Goal: Task Accomplishment & Management: Complete application form

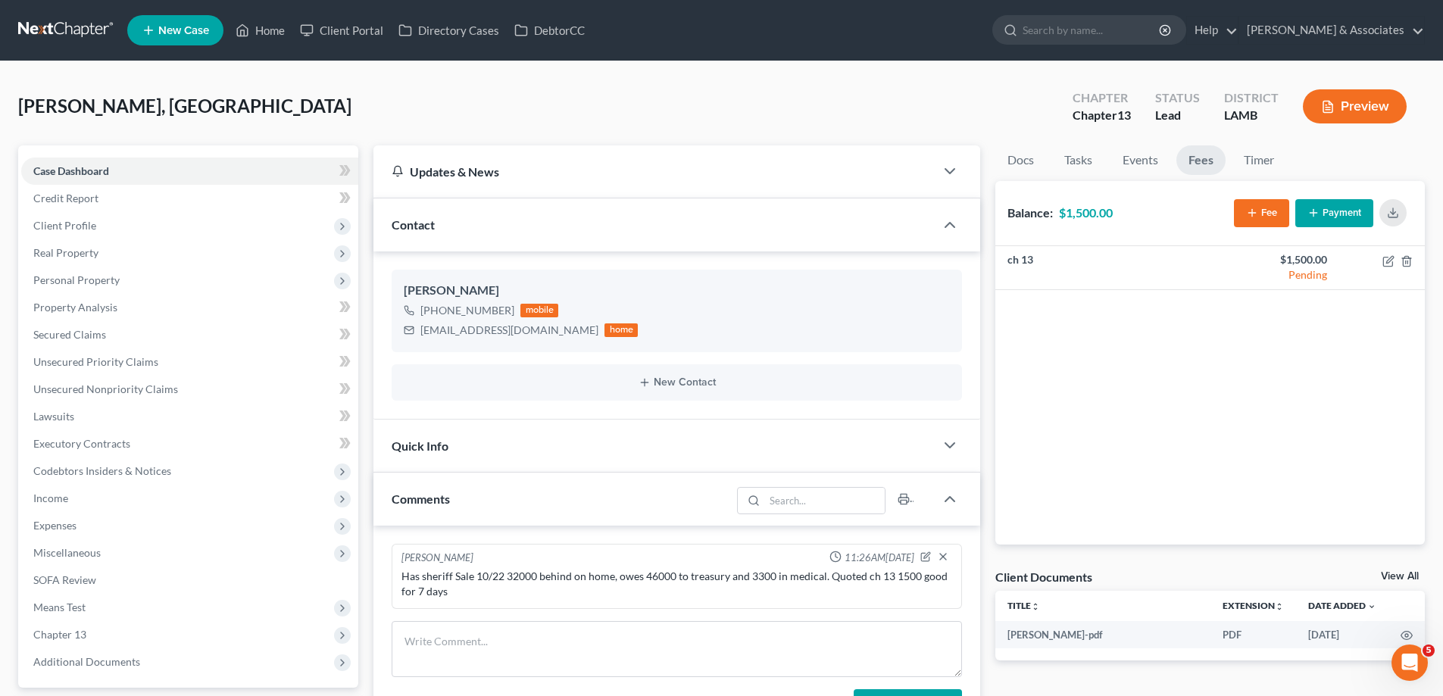
click at [173, 42] on link "New Case" at bounding box center [175, 30] width 96 height 30
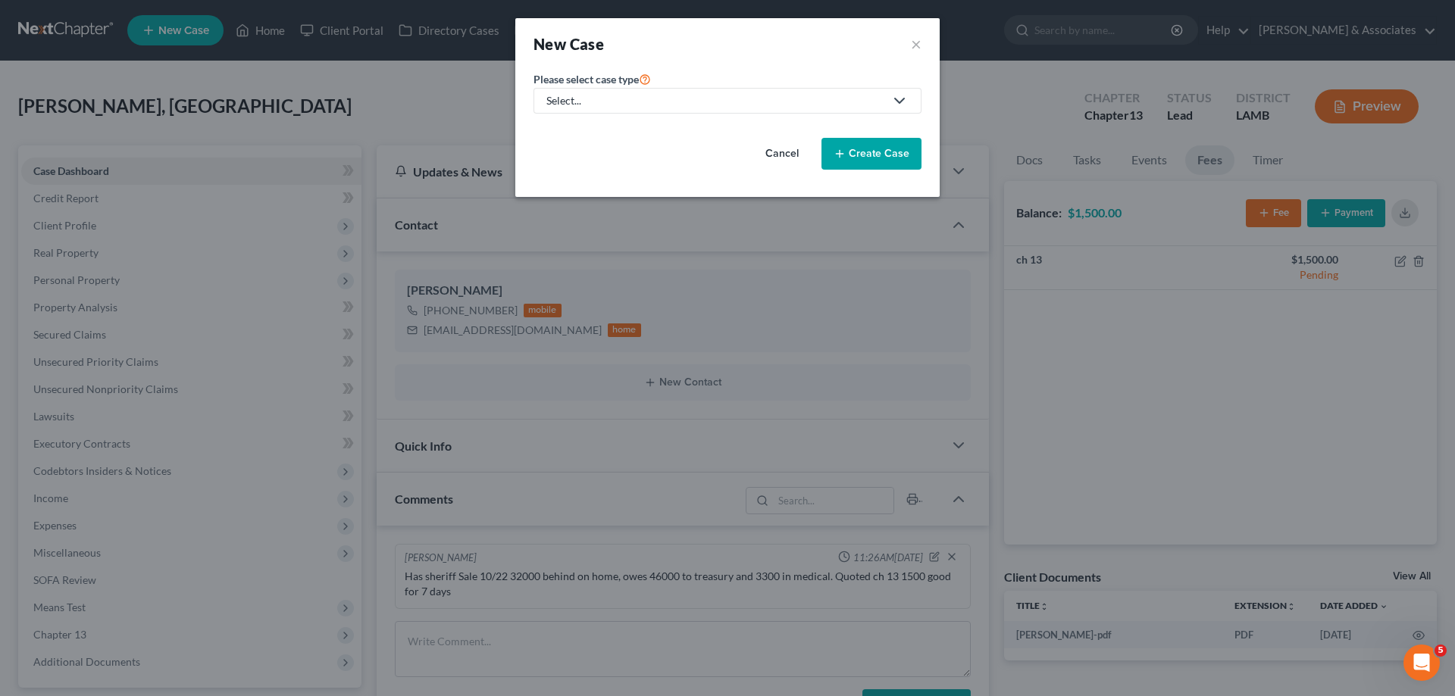
click at [698, 97] on div "Select..." at bounding box center [715, 100] width 338 height 15
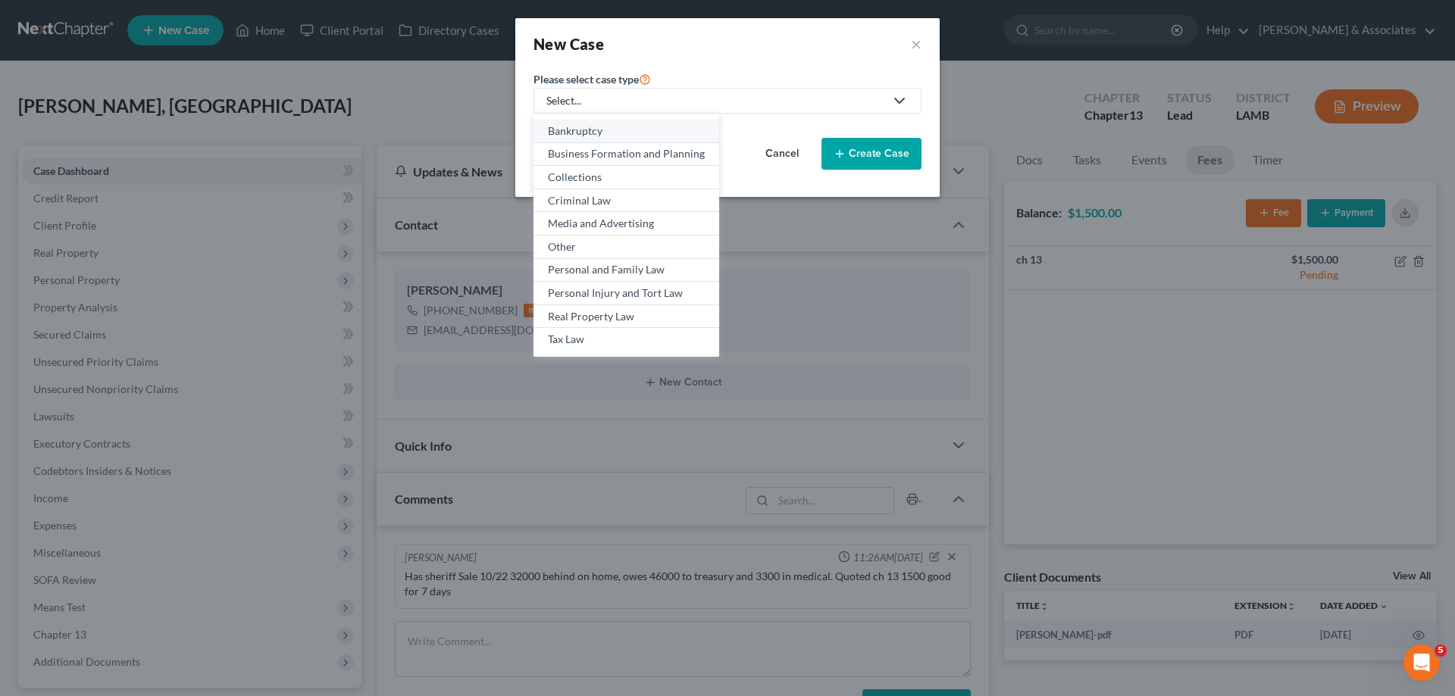
click at [588, 133] on div "Bankruptcy" at bounding box center [626, 130] width 157 height 15
select select "35"
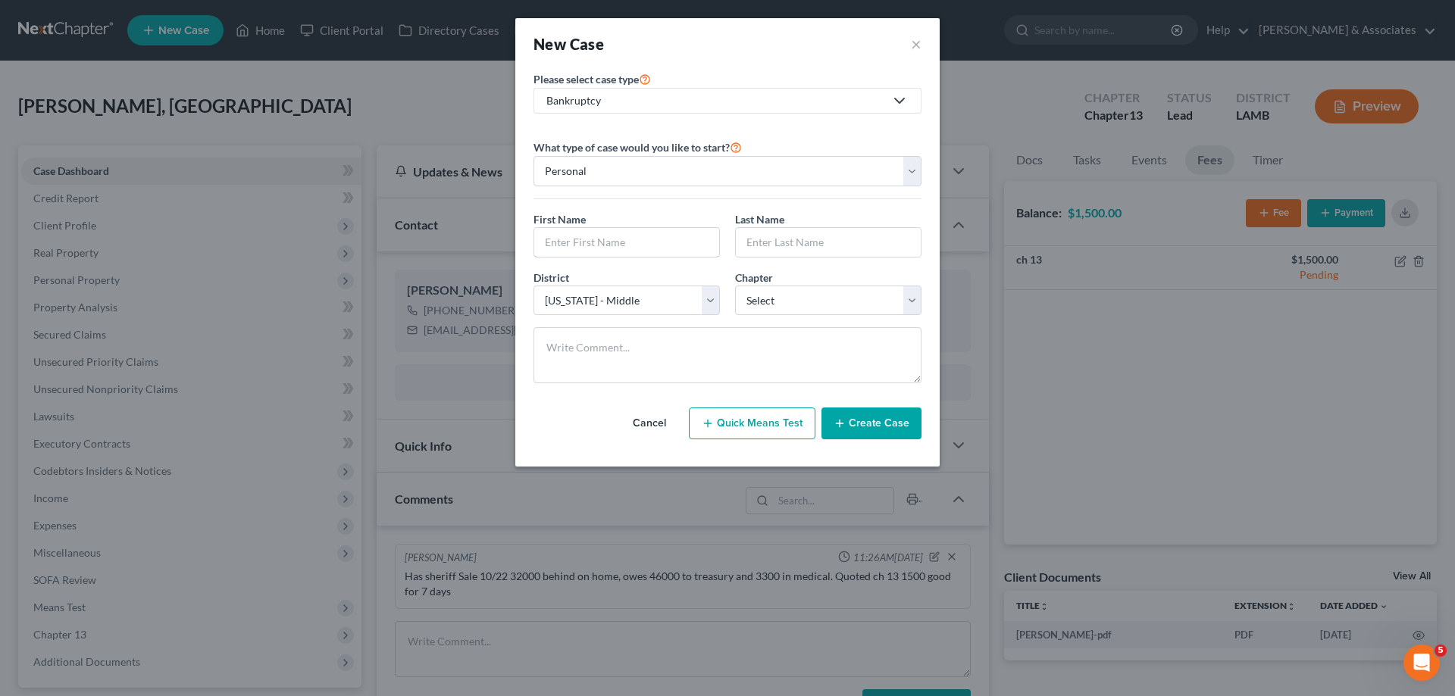
drag, startPoint x: 607, startPoint y: 245, endPoint x: 703, endPoint y: 202, distance: 105.8
click at [607, 245] on input "text" at bounding box center [626, 242] width 185 height 29
type input "[PERSON_NAME]"
select select "3"
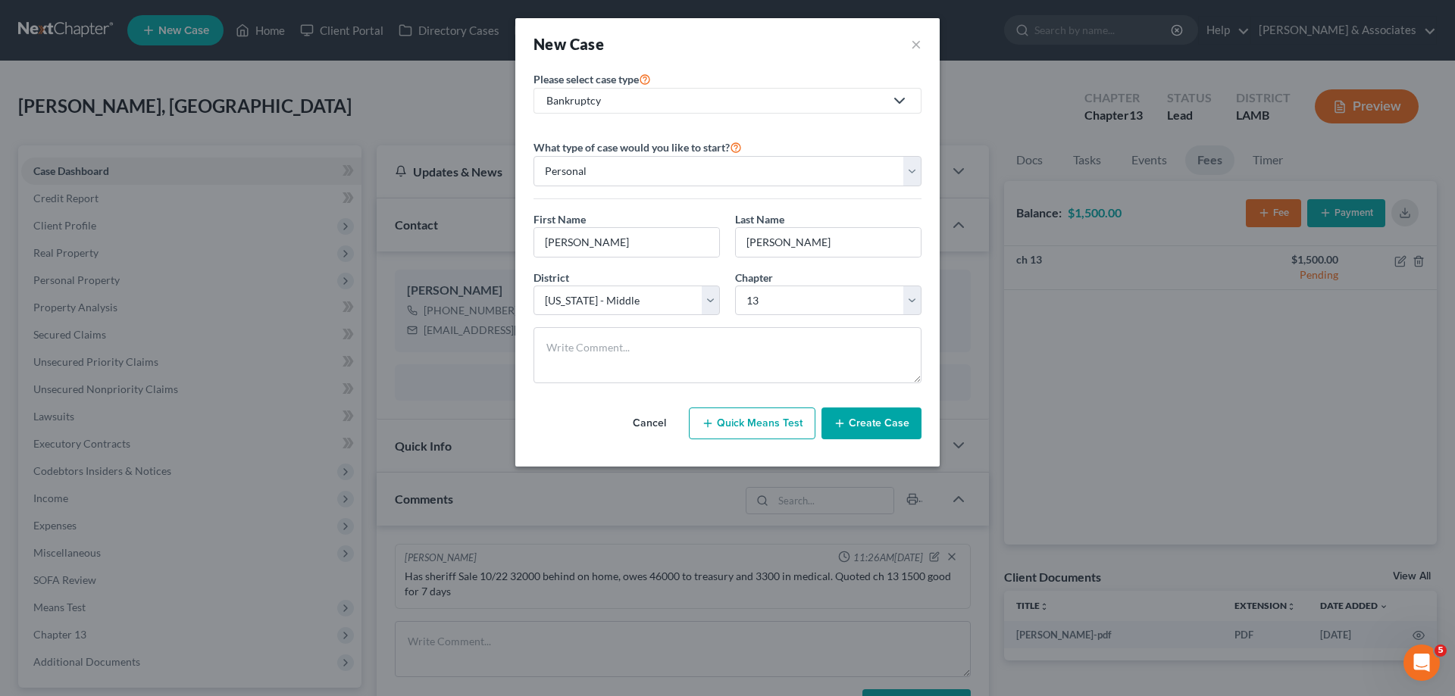
click at [892, 436] on button "Create Case" at bounding box center [871, 424] width 100 height 32
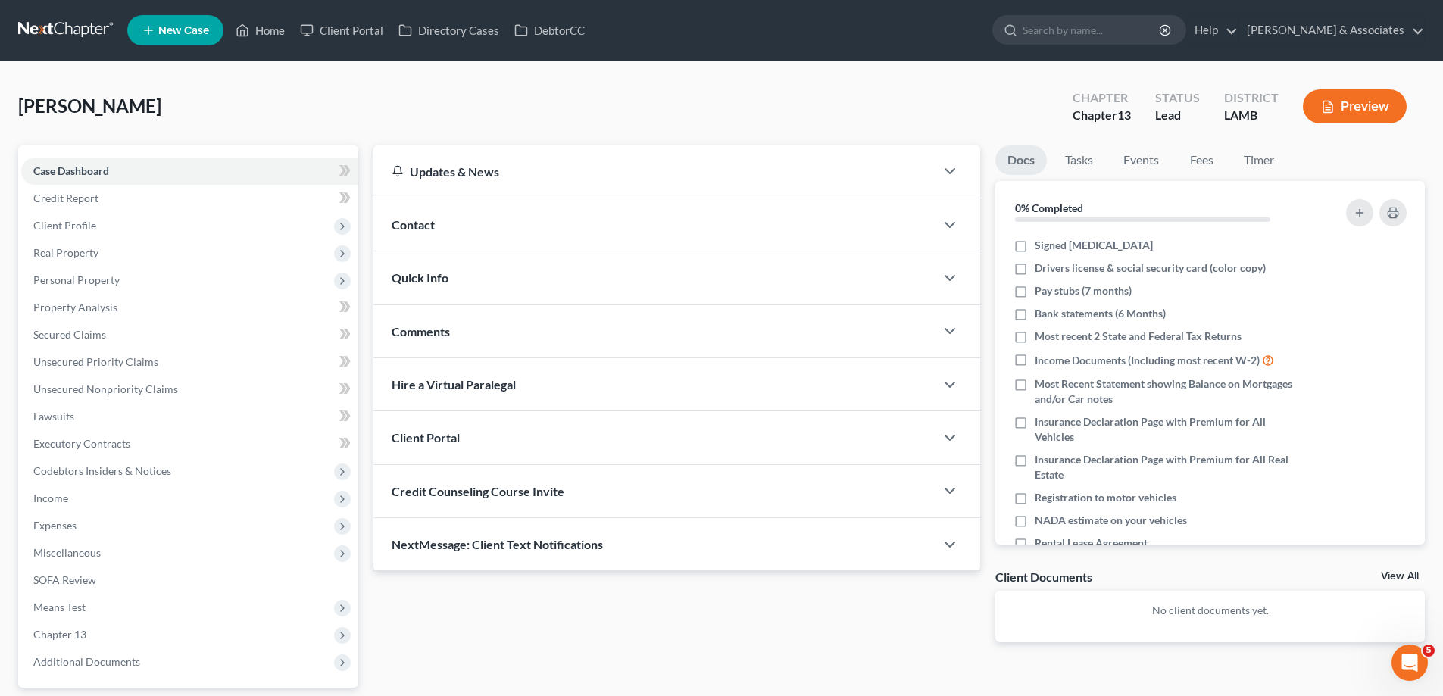
click at [533, 217] on div "Contact" at bounding box center [654, 224] width 561 height 52
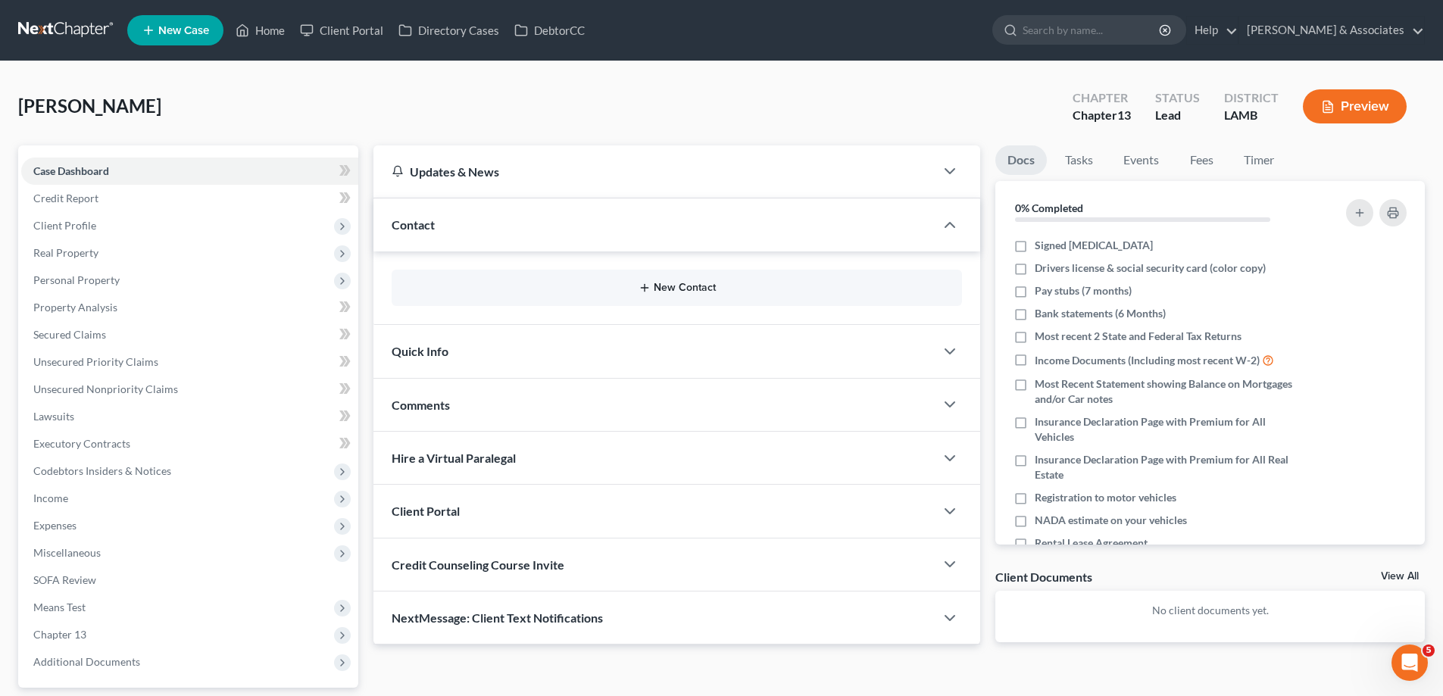
click at [688, 290] on button "New Contact" at bounding box center [677, 288] width 546 height 12
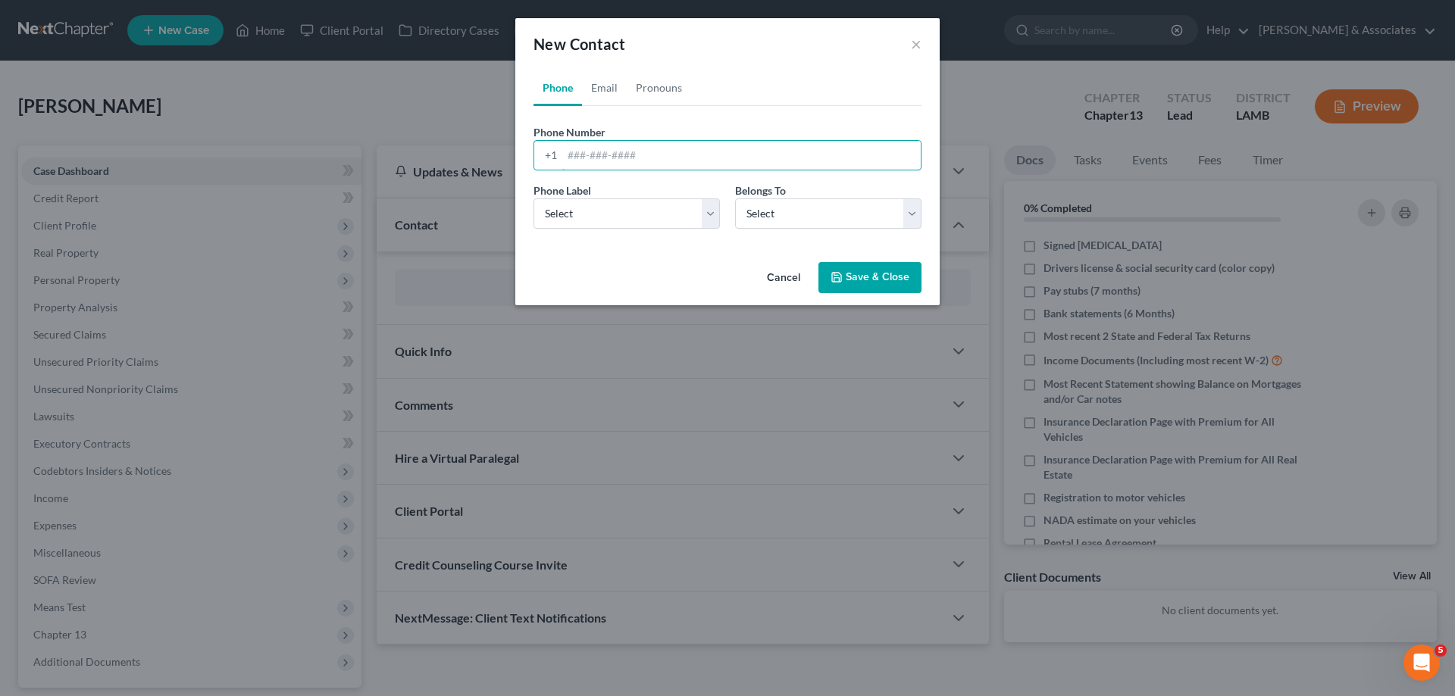
drag, startPoint x: 610, startPoint y: 150, endPoint x: 624, endPoint y: 177, distance: 29.8
click at [610, 150] on input "tel" at bounding box center [741, 155] width 358 height 29
paste input "[PHONE_NUMBER]"
type input "[PHONE_NUMBER]"
drag, startPoint x: 615, startPoint y: 209, endPoint x: 620, endPoint y: 228, distance: 19.5
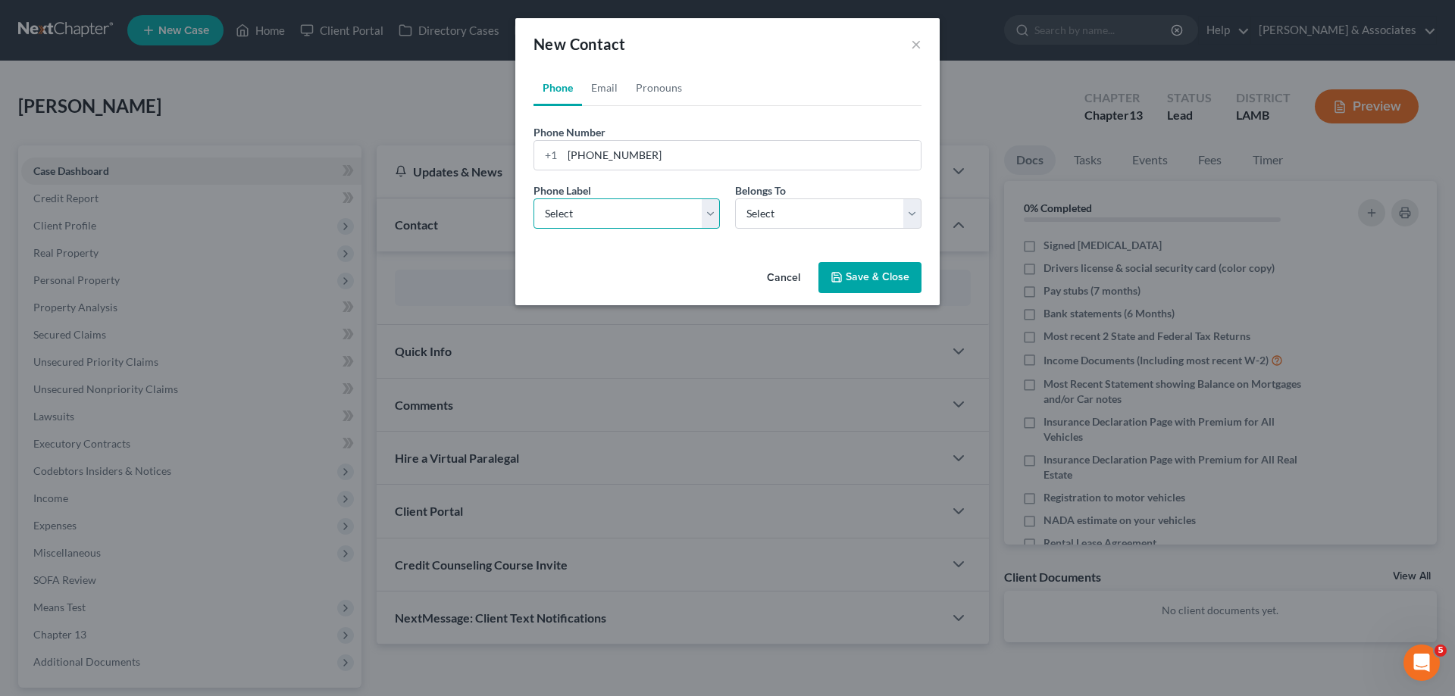
click at [615, 210] on select "Select Mobile Home Work Other" at bounding box center [626, 213] width 186 height 30
select select "0"
click at [533, 198] on select "Select Mobile Home Work Other" at bounding box center [626, 213] width 186 height 30
click at [805, 229] on div "Phone Label * Select Mobile Home Work Other Belongs To * Select Client Other" at bounding box center [727, 212] width 403 height 58
click at [802, 215] on select "Select Client Other" at bounding box center [828, 213] width 186 height 30
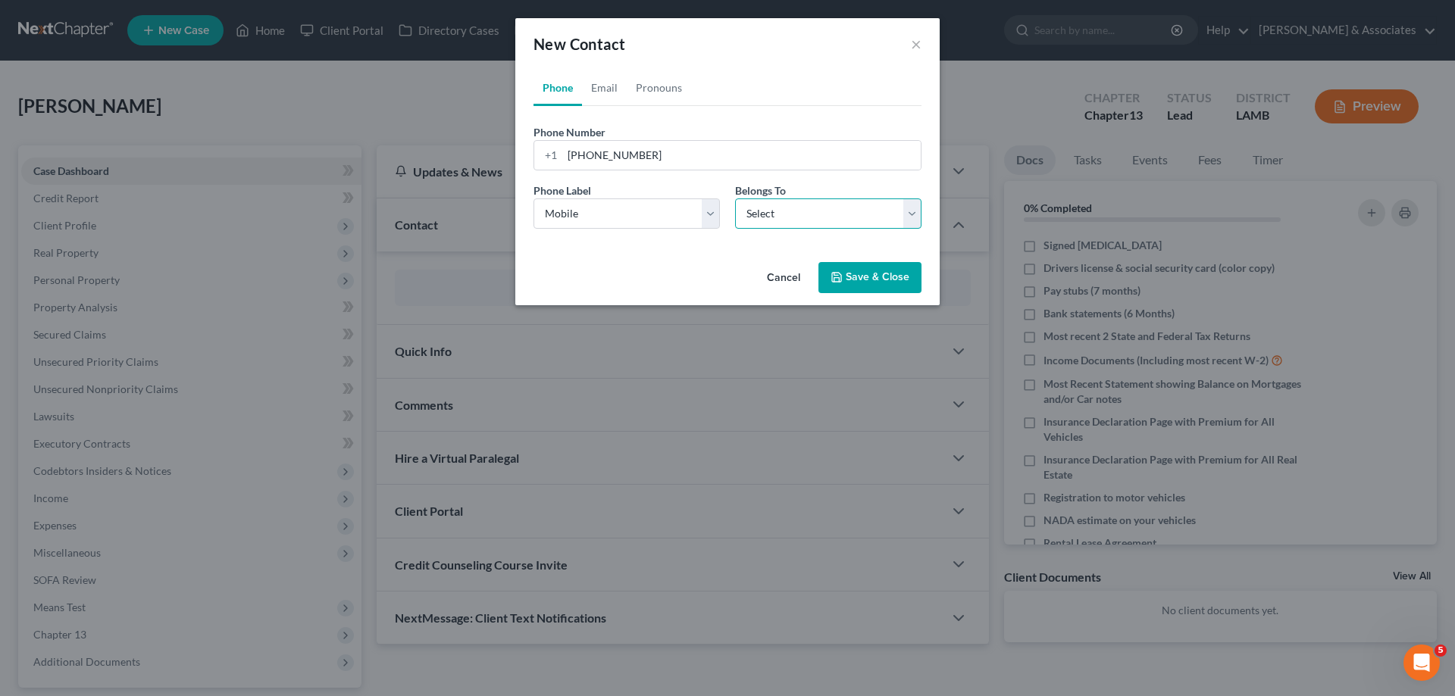
select select "0"
click at [735, 198] on select "Select Client Other" at bounding box center [828, 213] width 186 height 30
select select "0"
click at [592, 81] on link "Email" at bounding box center [604, 88] width 45 height 36
click at [625, 147] on input "email" at bounding box center [741, 155] width 358 height 29
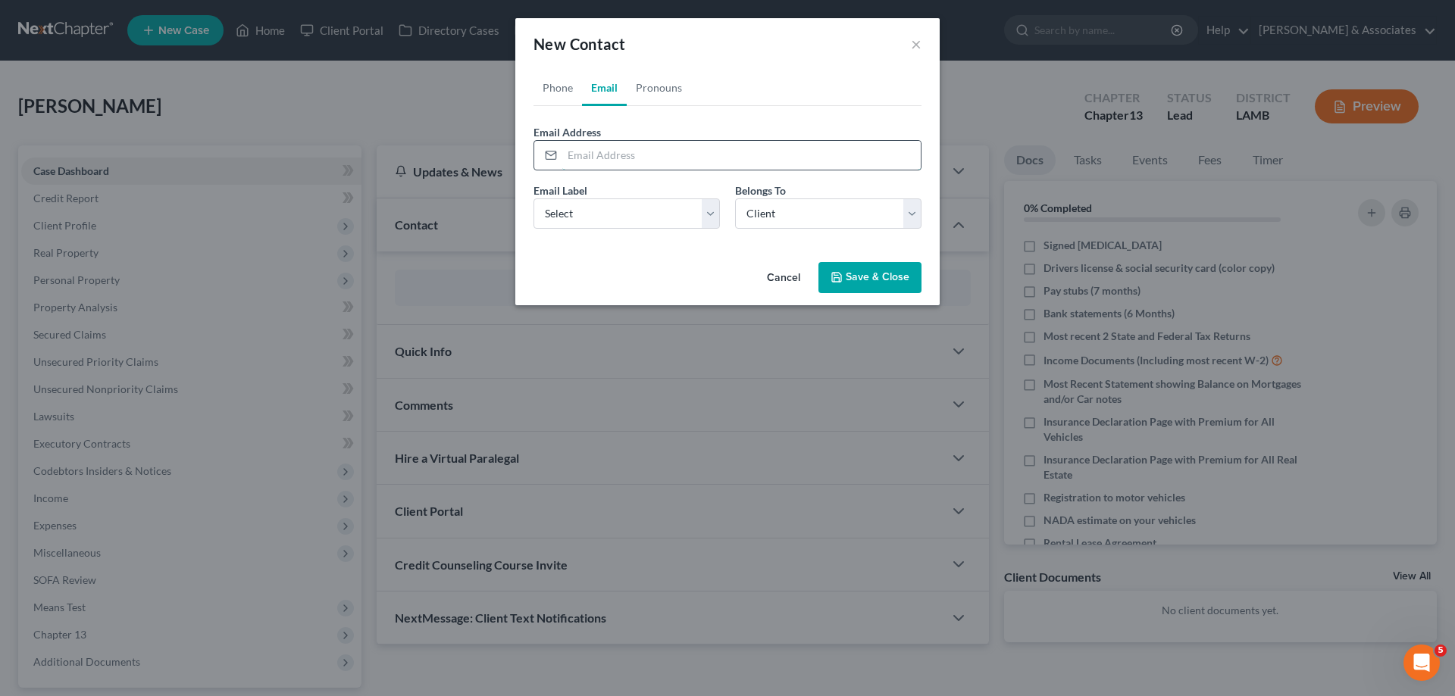
paste input "[EMAIL_ADDRESS][DOMAIN_NAME]"
type input "[EMAIL_ADDRESS][DOMAIN_NAME]"
drag, startPoint x: 593, startPoint y: 212, endPoint x: 602, endPoint y: 228, distance: 18.3
click at [593, 212] on select "Select Home Work Other" at bounding box center [626, 213] width 186 height 30
select select "0"
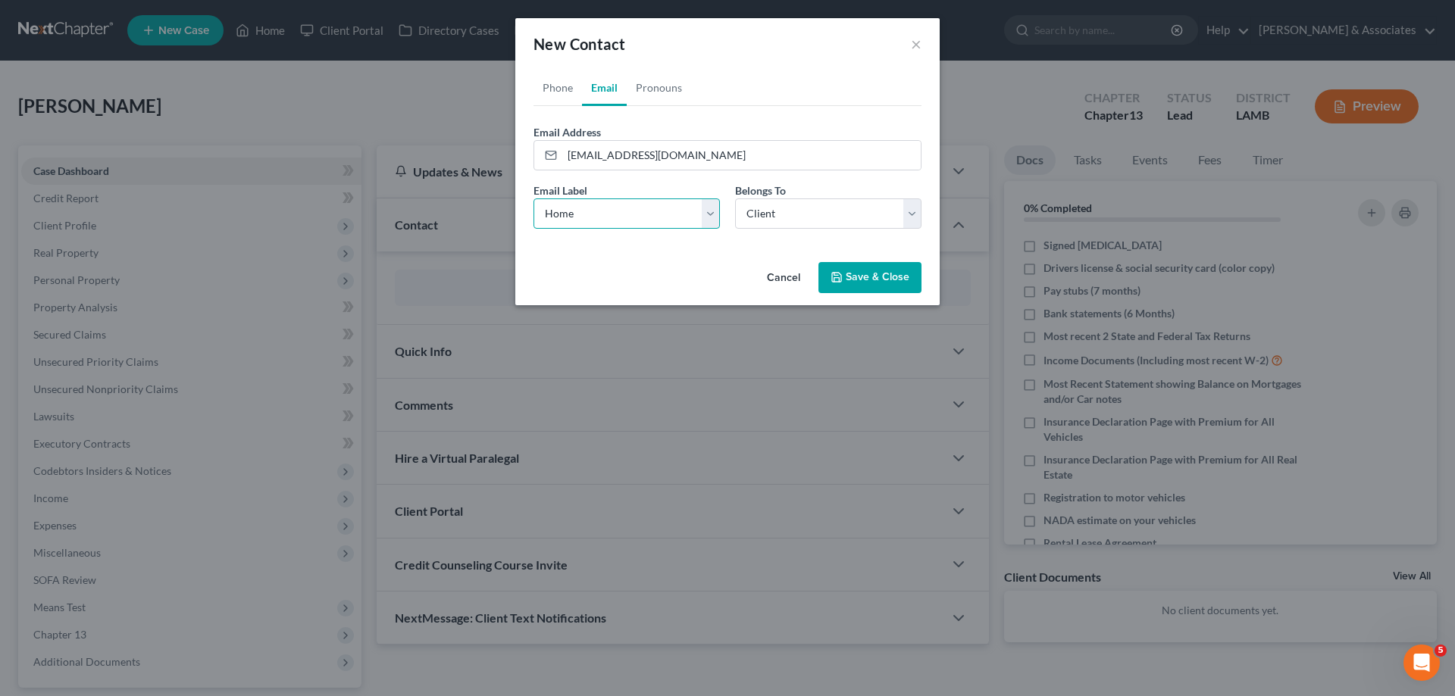
click at [533, 198] on select "Select Home Work Other" at bounding box center [626, 213] width 186 height 30
click at [796, 223] on select "Select Client Other" at bounding box center [828, 213] width 186 height 30
click at [735, 198] on select "Select Client Other" at bounding box center [828, 213] width 186 height 30
click at [848, 274] on button "Save & Close" at bounding box center [869, 278] width 103 height 32
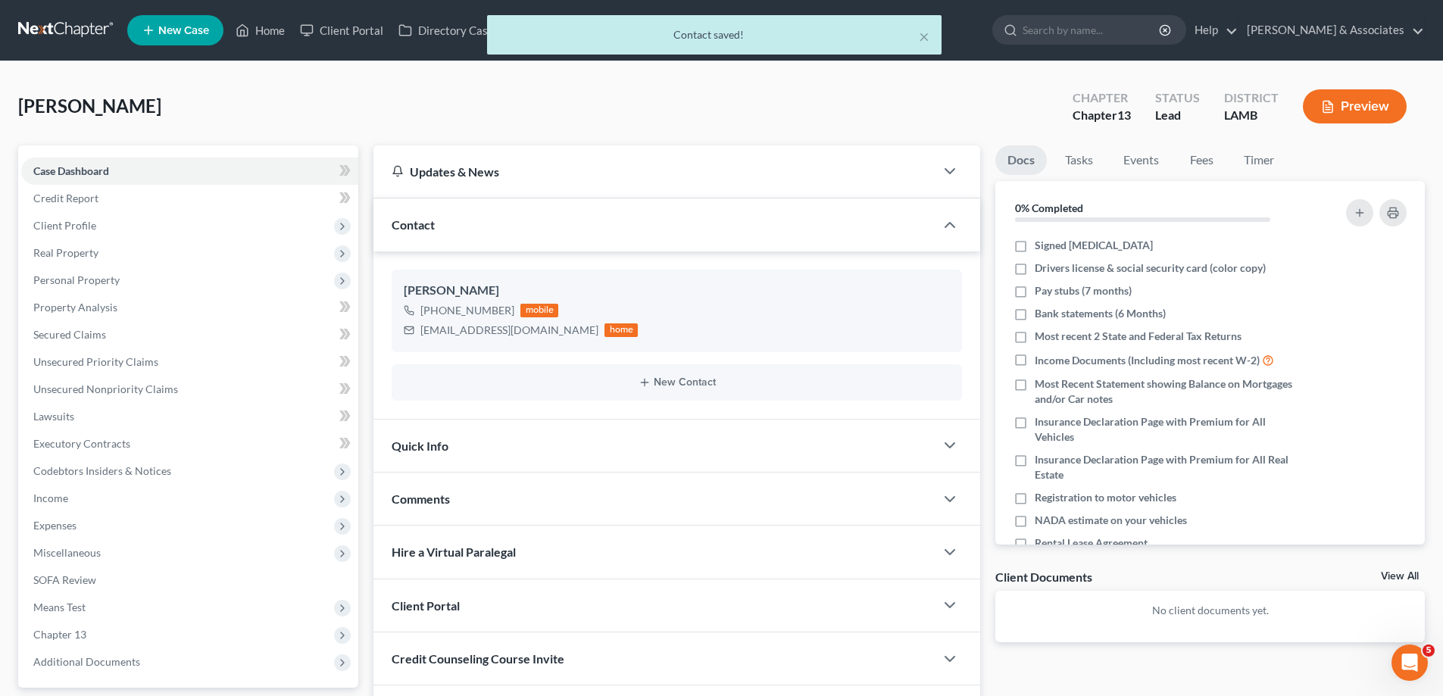
click at [520, 498] on div "Comments" at bounding box center [654, 499] width 561 height 52
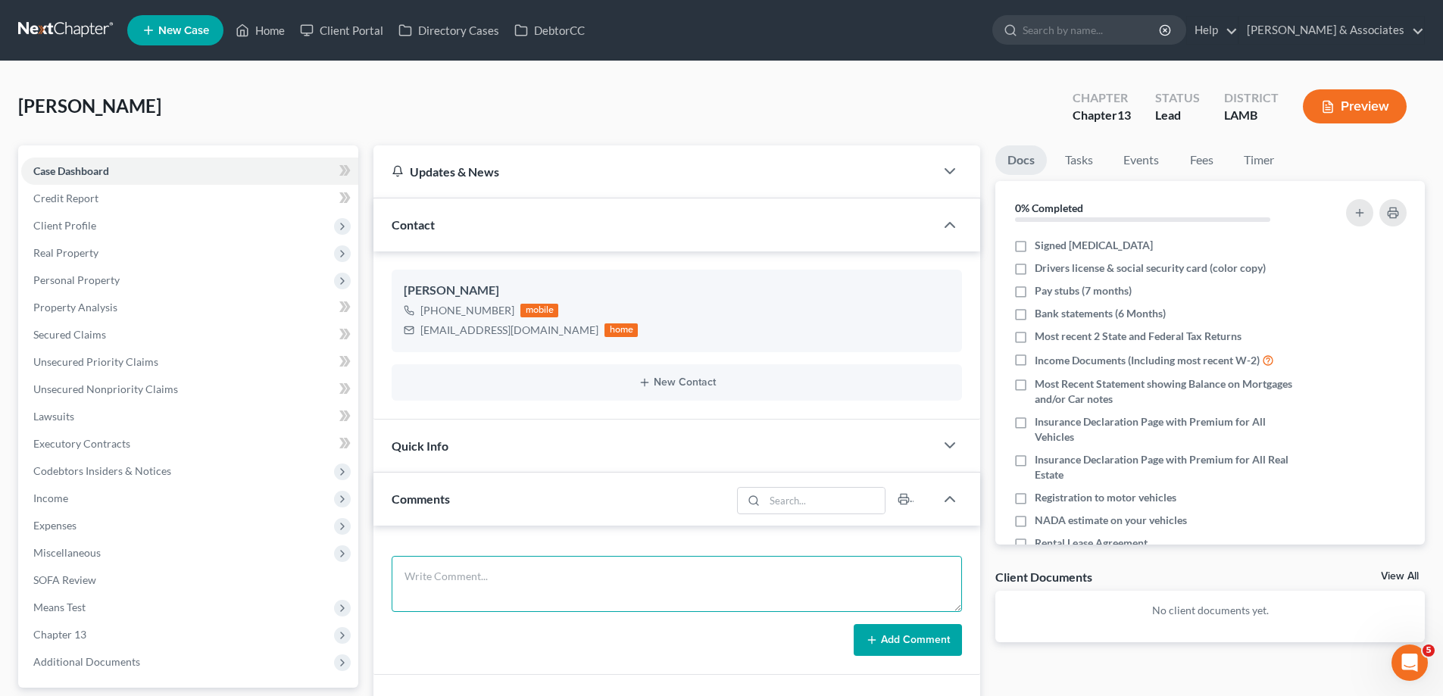
drag, startPoint x: 496, startPoint y: 587, endPoint x: 675, endPoint y: 574, distance: 179.3
click at [496, 587] on textarea at bounding box center [677, 584] width 570 height 56
paste textarea "77200 In [PERSON_NAME], 26000 in a vehicle, 4100 in taxes, 200000 on home two m…"
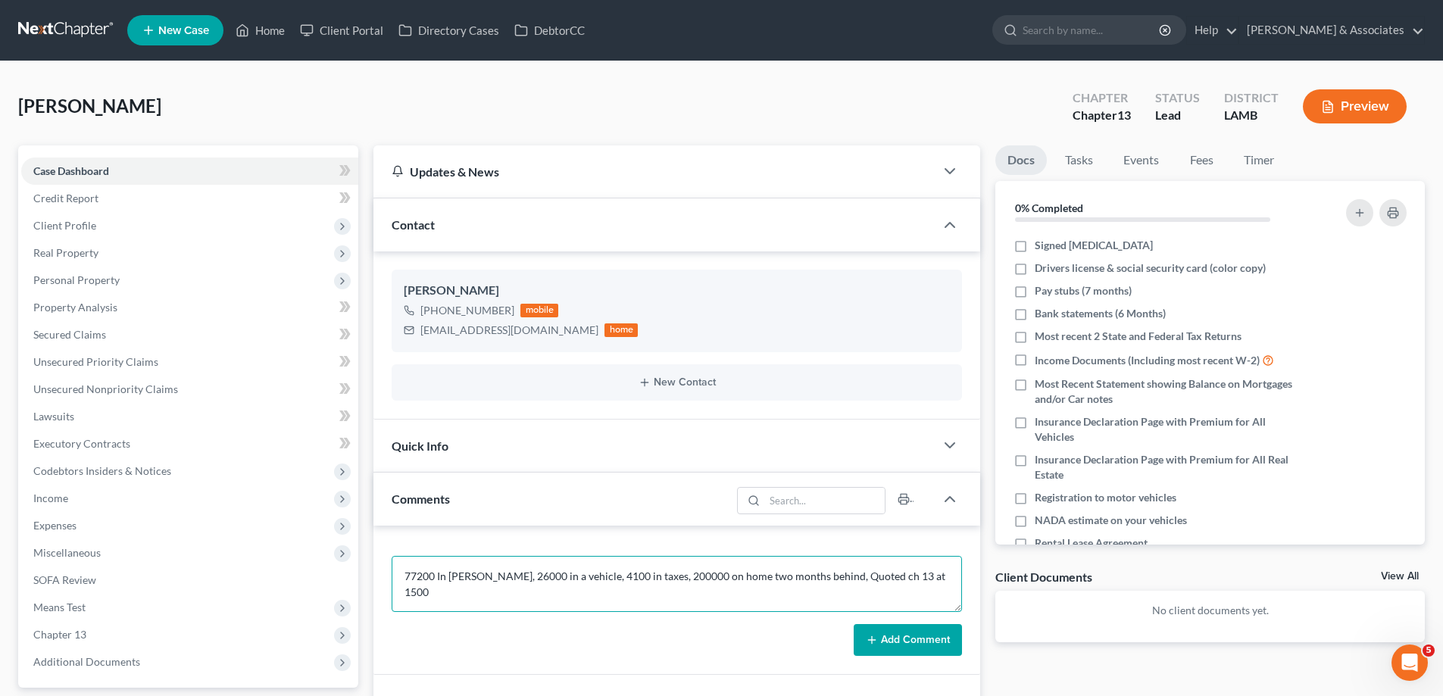
type textarea "77200 In [PERSON_NAME], 26000 in a vehicle, 4100 in taxes, 200000 on home two m…"
click at [925, 647] on button "Add Comment" at bounding box center [908, 640] width 108 height 32
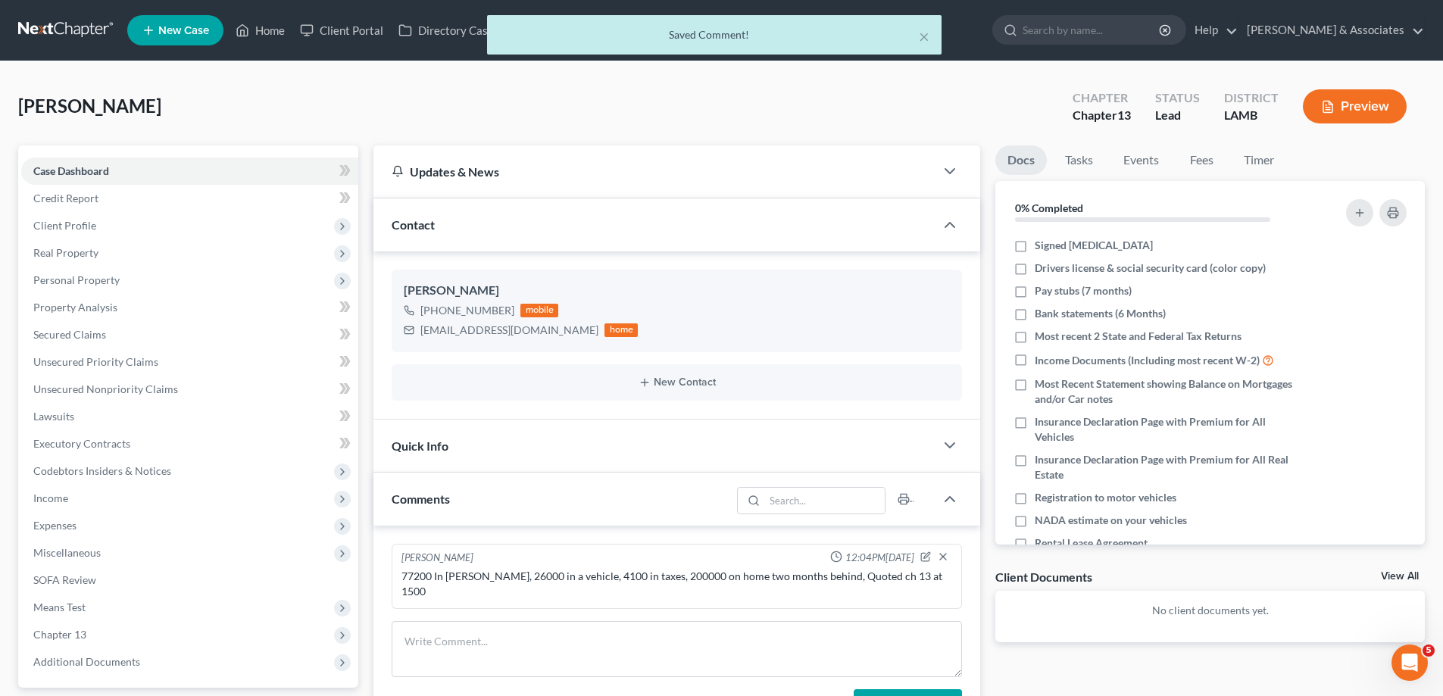
click at [1411, 583] on div "View All" at bounding box center [1403, 578] width 44 height 14
click at [1411, 574] on link "View All" at bounding box center [1400, 576] width 38 height 11
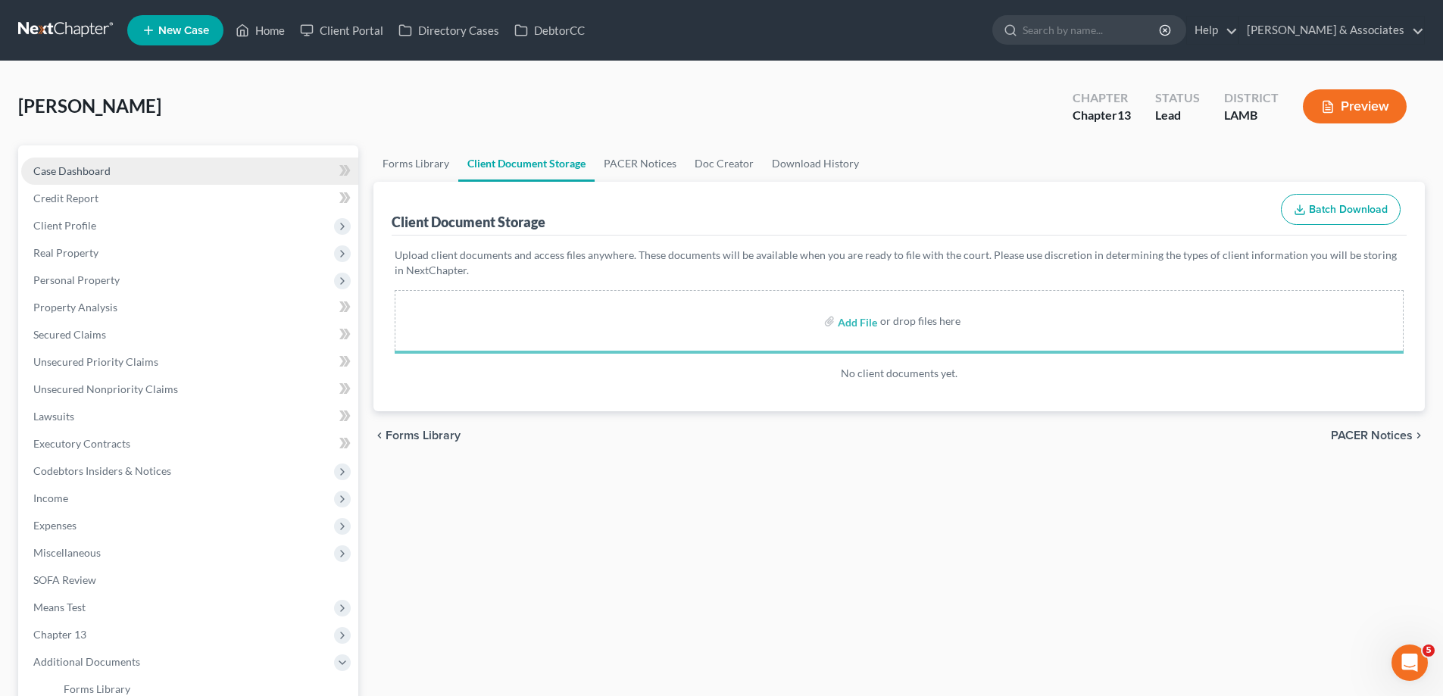
click at [116, 168] on link "Case Dashboard" at bounding box center [189, 171] width 337 height 27
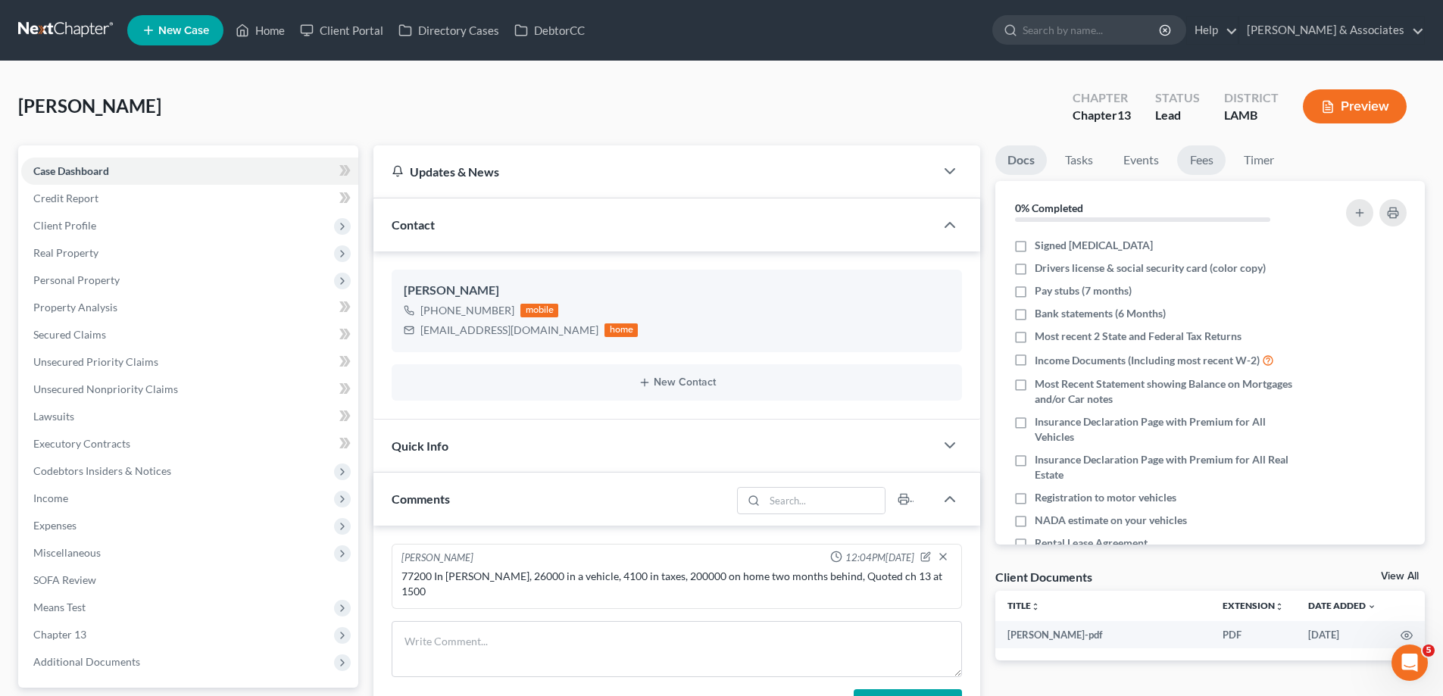
click at [1202, 167] on link "Fees" at bounding box center [1201, 160] width 48 height 30
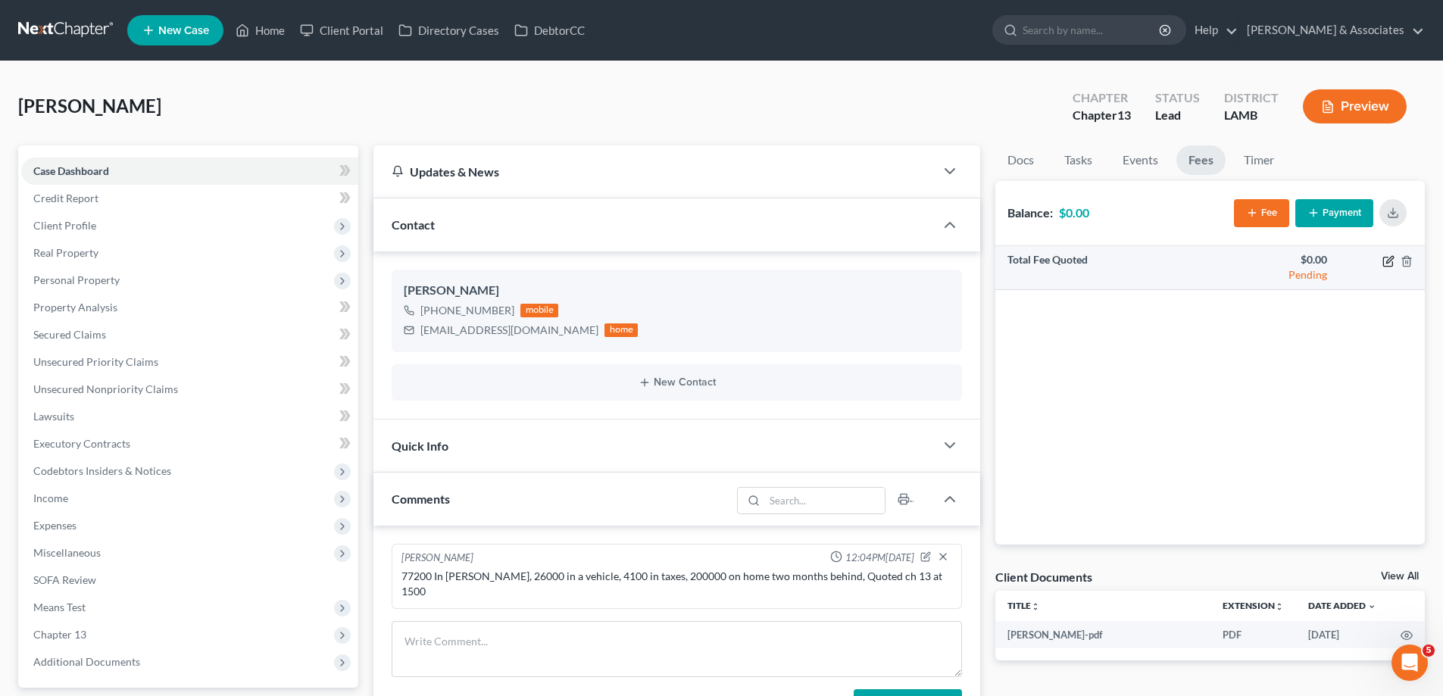
click at [1389, 264] on icon "button" at bounding box center [1389, 261] width 12 height 12
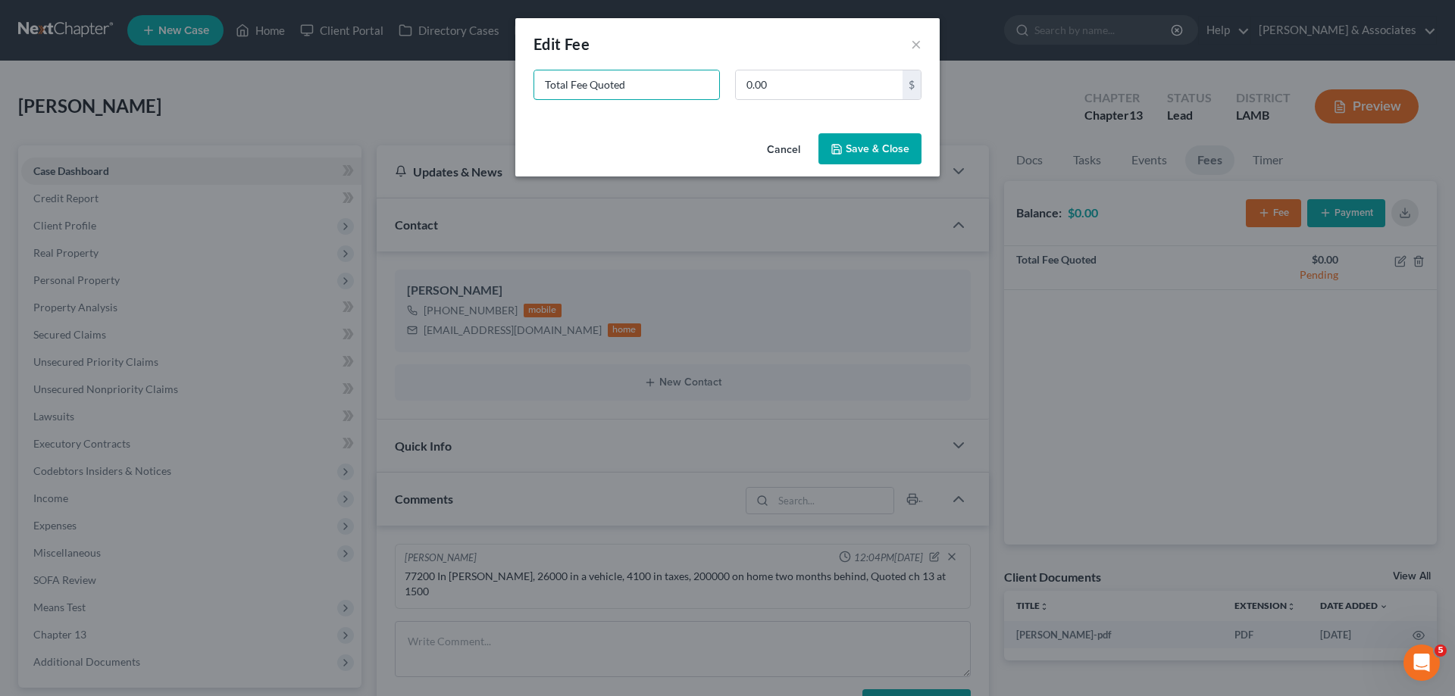
drag, startPoint x: 644, startPoint y: 77, endPoint x: 39, endPoint y: 1, distance: 610.1
click at [169, 42] on div "New Fee Edit Fee × Total Fee Quoted 0.00 $ Cancel Save & Close" at bounding box center [727, 348] width 1455 height 696
type input "ch 13"
type input "1,500"
drag, startPoint x: 866, startPoint y: 150, endPoint x: 874, endPoint y: 162, distance: 14.7
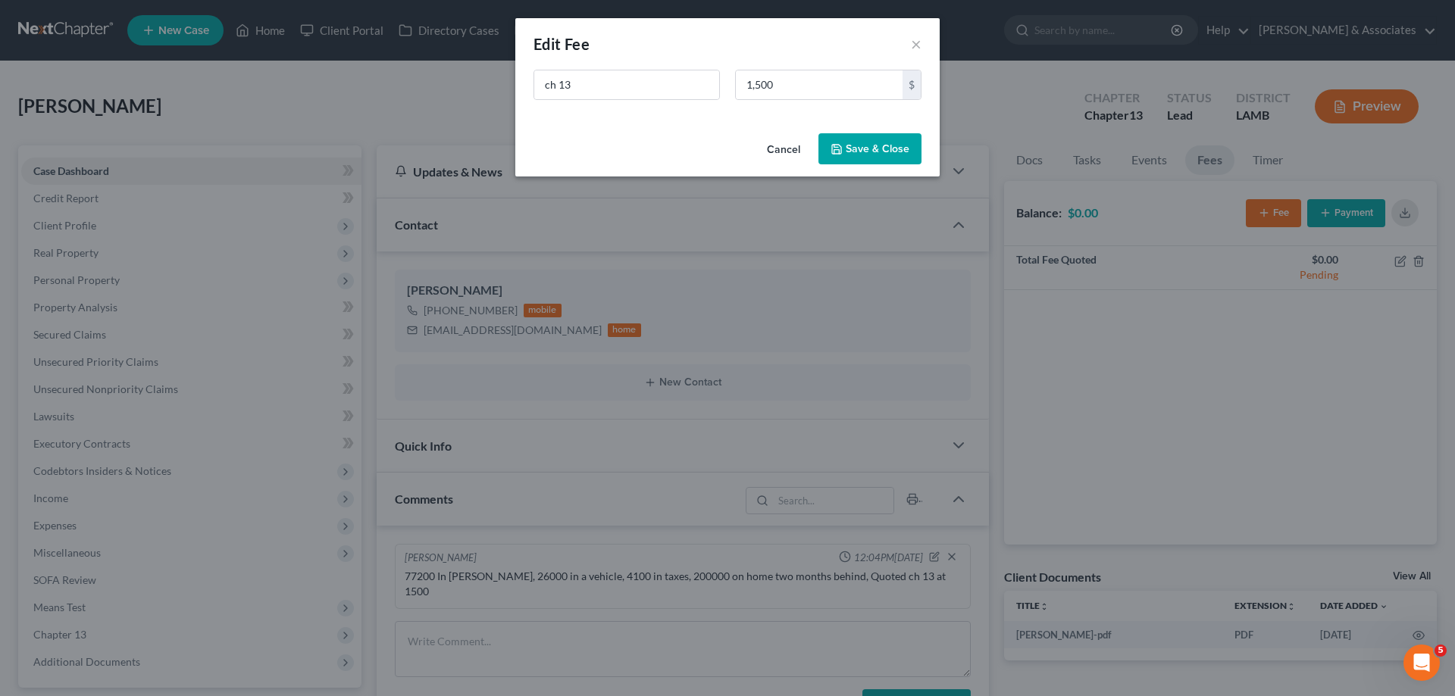
click at [867, 154] on button "Save & Close" at bounding box center [869, 149] width 103 height 32
